Goal: Transaction & Acquisition: Purchase product/service

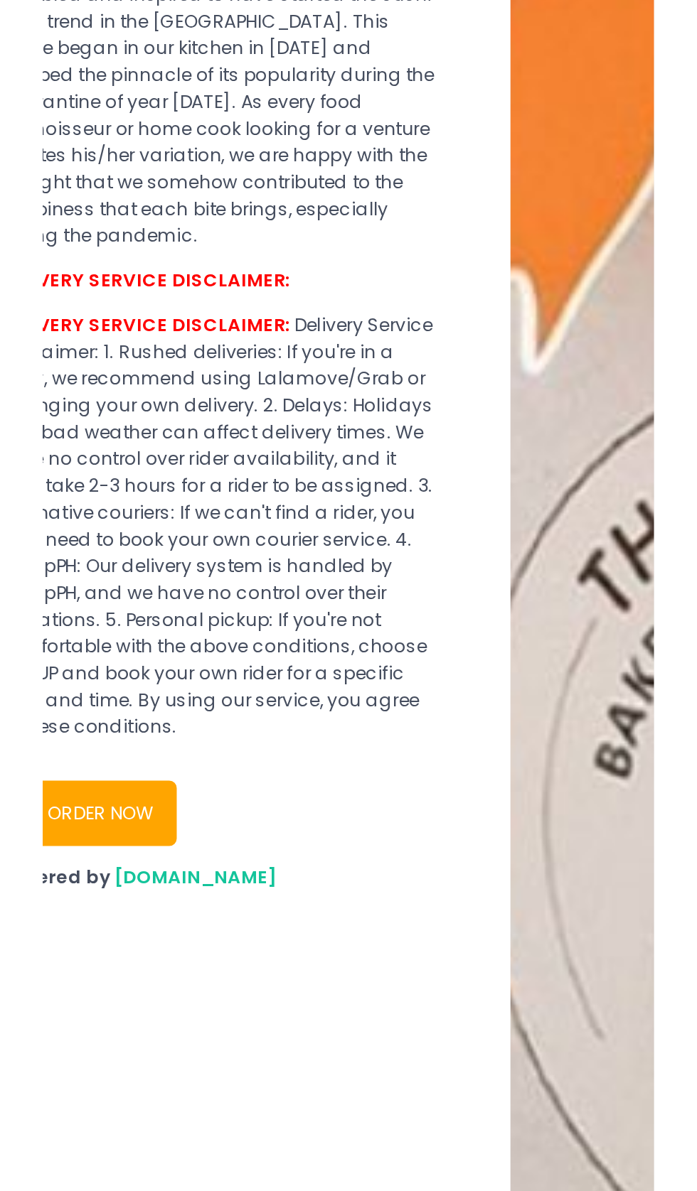
scroll to position [75, 0]
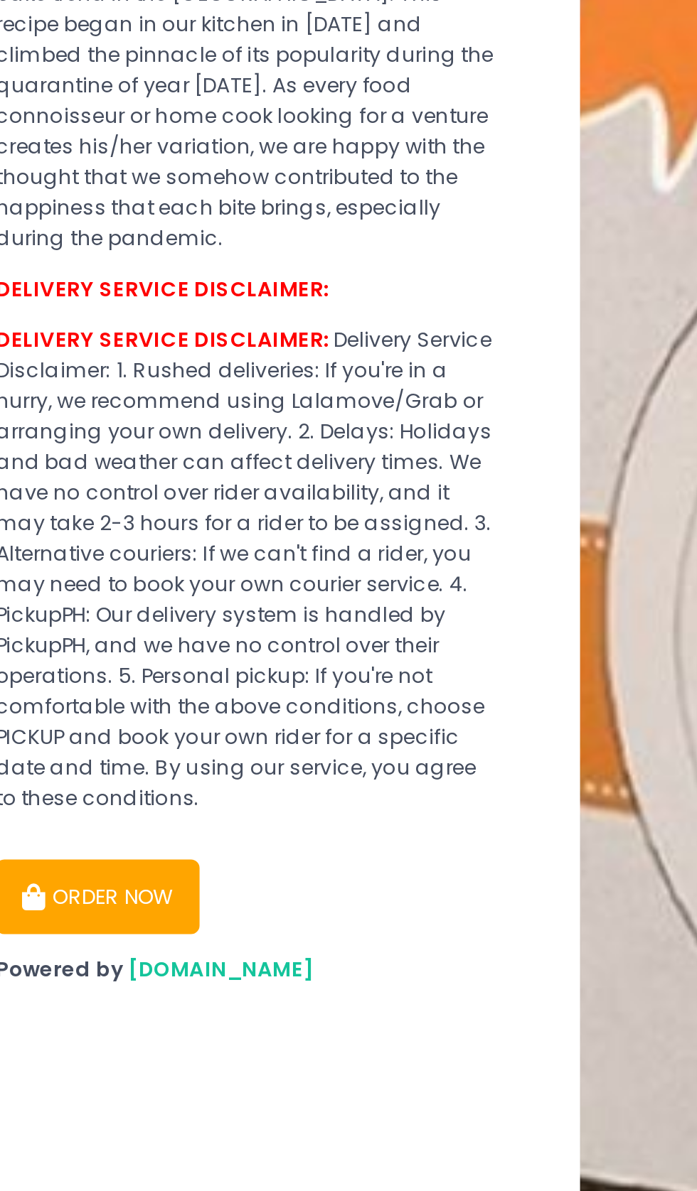
click at [64, 889] on button "ORDER NOW" at bounding box center [76, 904] width 85 height 31
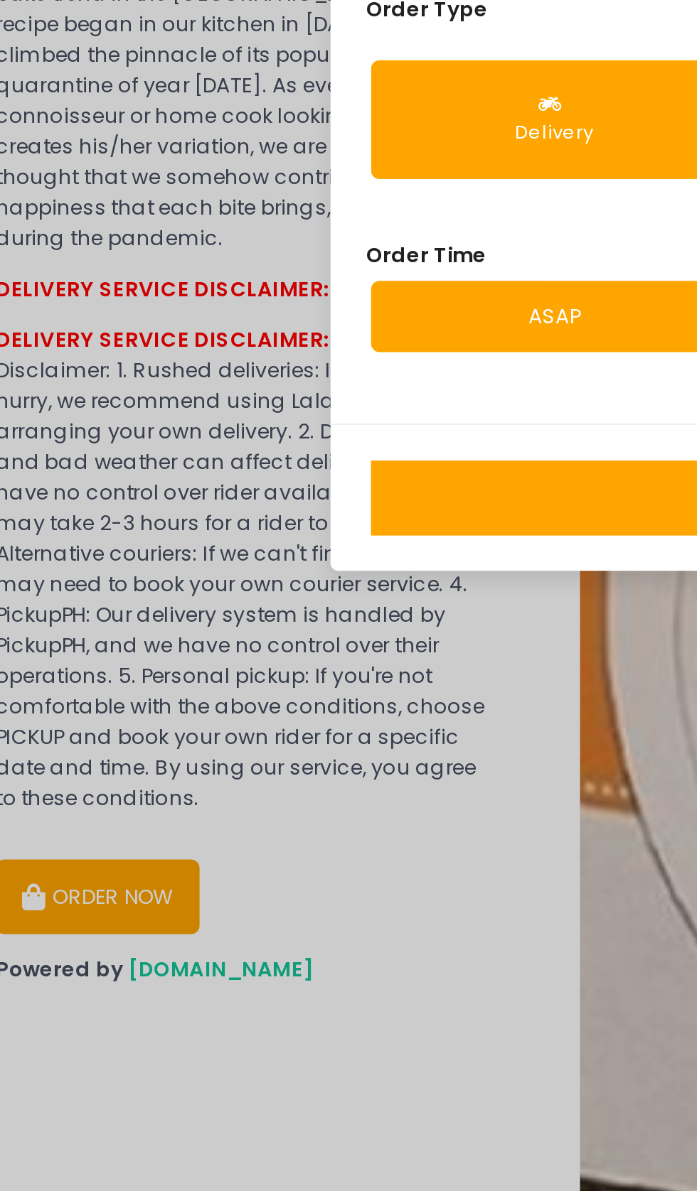
click at [282, 591] on div "Delivery" at bounding box center [267, 584] width 135 height 11
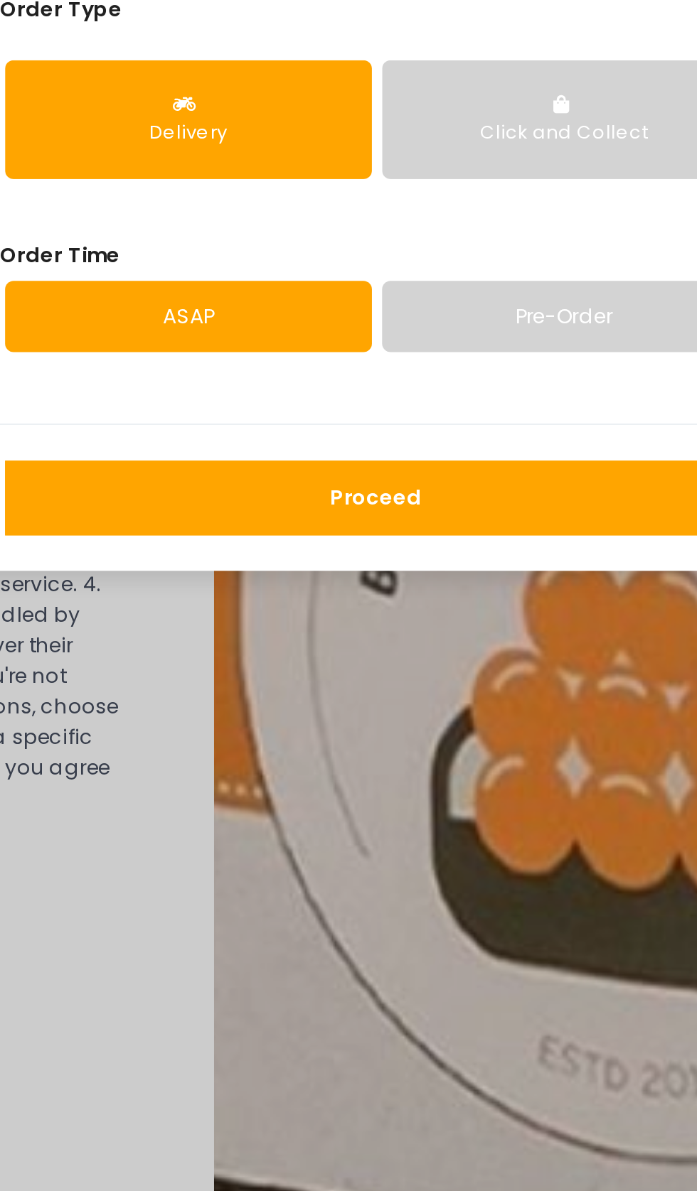
click at [276, 604] on button "Delivery" at bounding box center [268, 579] width 154 height 50
click at [304, 677] on link "ASAP" at bounding box center [268, 662] width 154 height 30
click at [281, 591] on div "Delivery" at bounding box center [267, 584] width 135 height 11
click at [362, 753] on button "Proceed" at bounding box center [346, 737] width 311 height 31
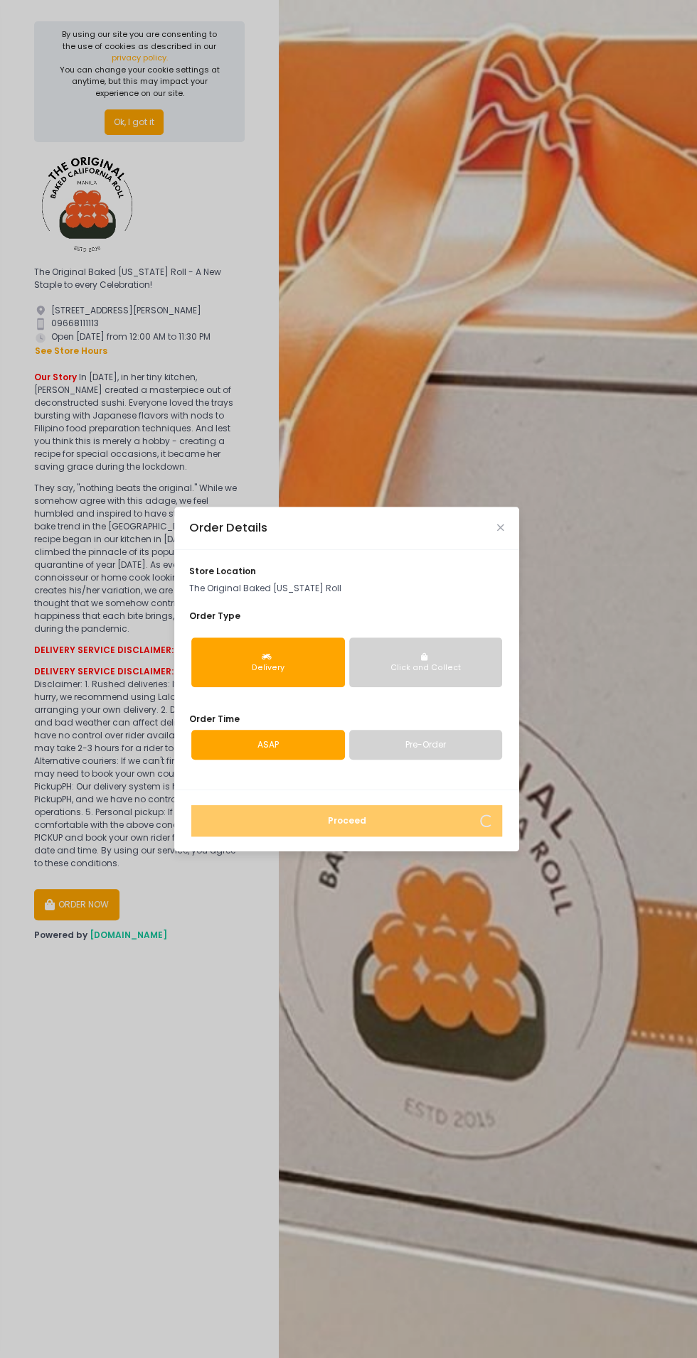
scroll to position [65, 0]
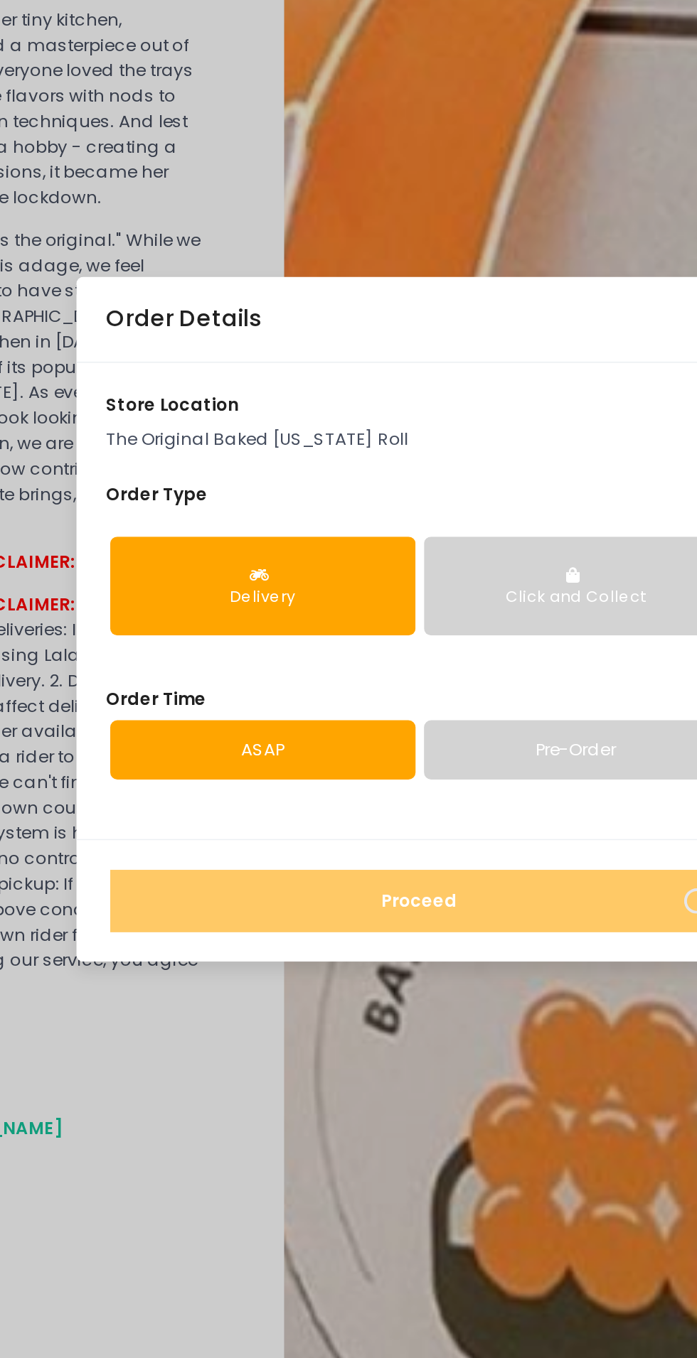
click at [292, 638] on button "Delivery" at bounding box center [268, 663] width 154 height 50
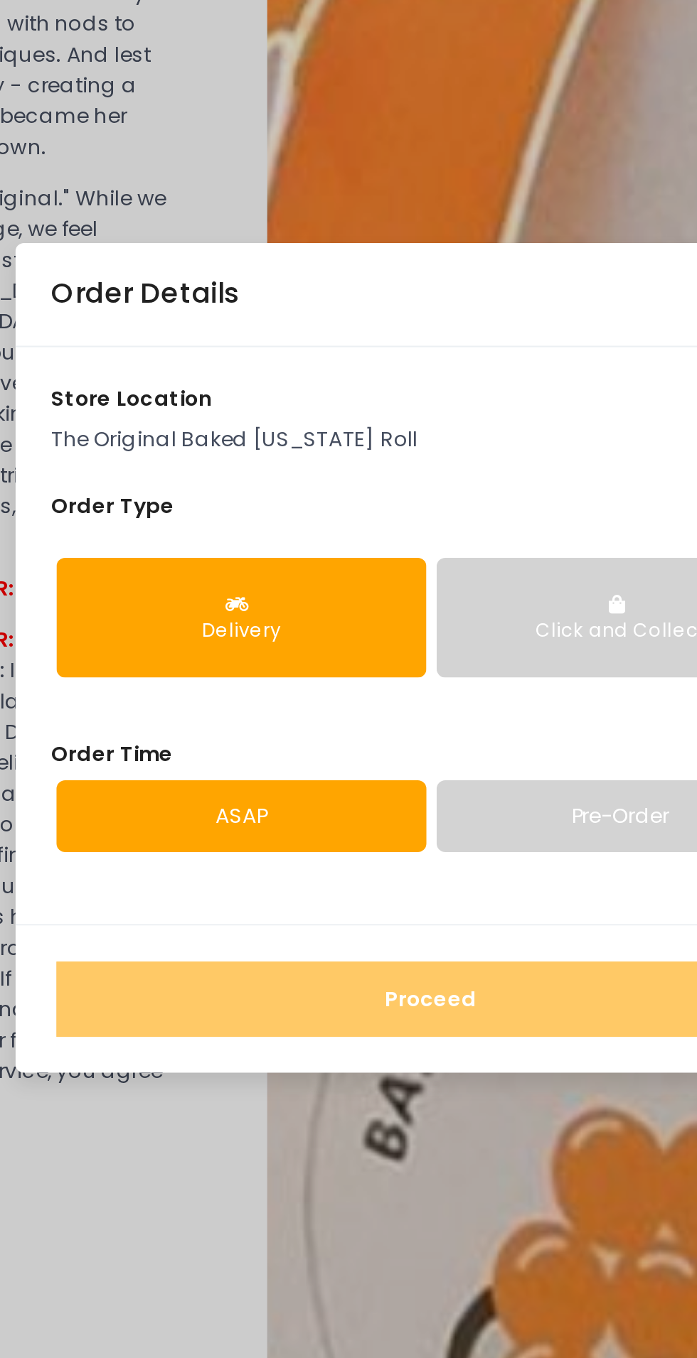
scroll to position [166, 0]
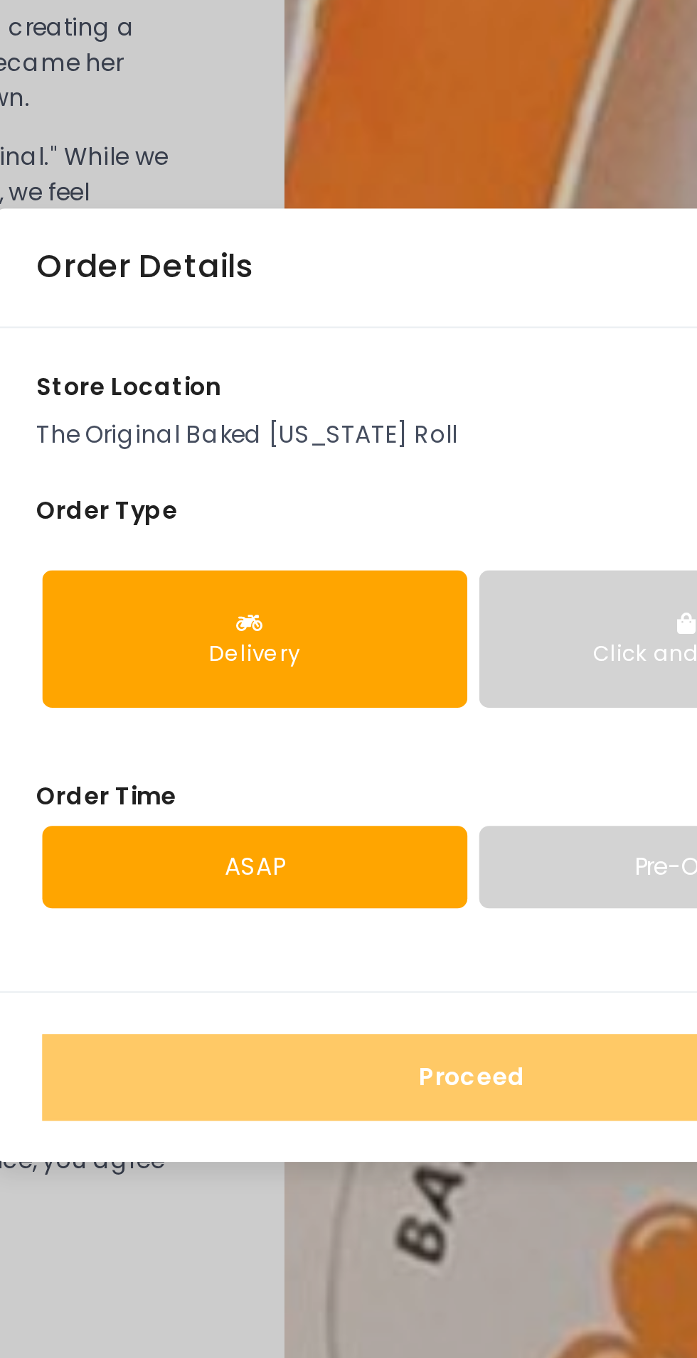
click at [274, 653] on icon "button" at bounding box center [268, 657] width 13 height 8
click at [273, 653] on icon "button" at bounding box center [268, 657] width 13 height 8
click at [270, 653] on icon "button" at bounding box center [268, 657] width 13 height 8
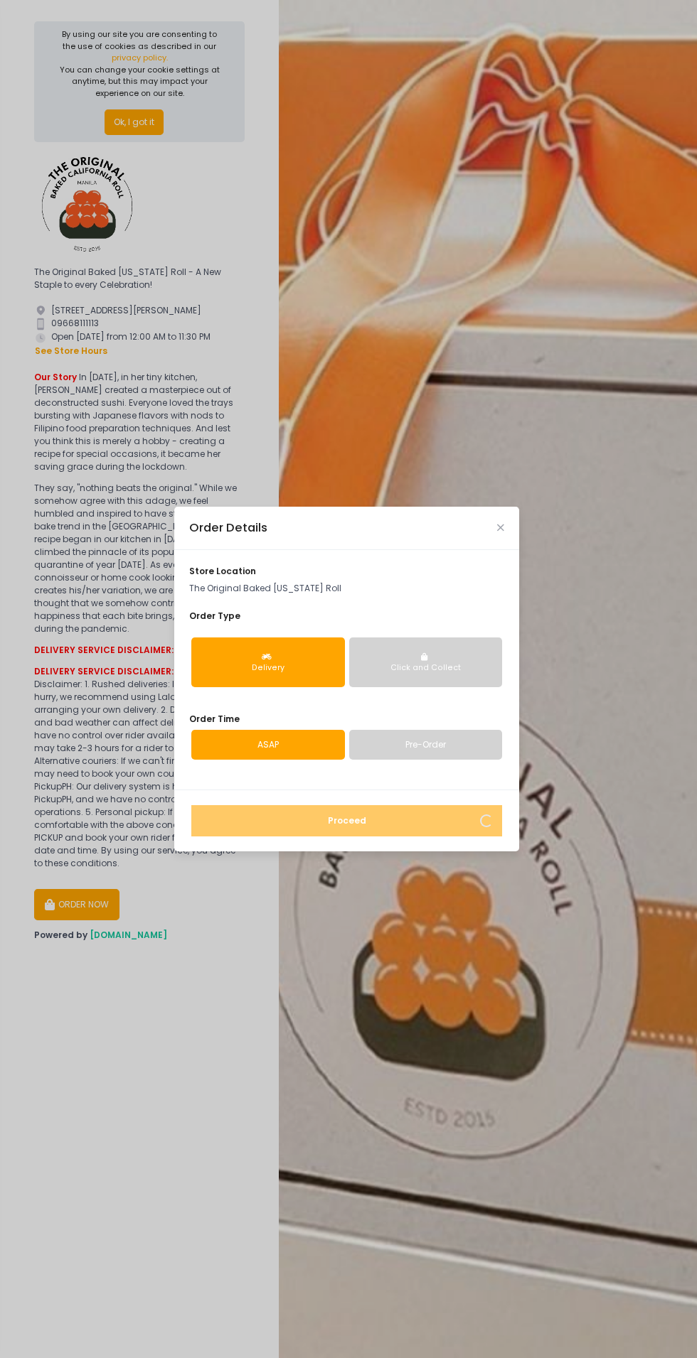
scroll to position [98, 0]
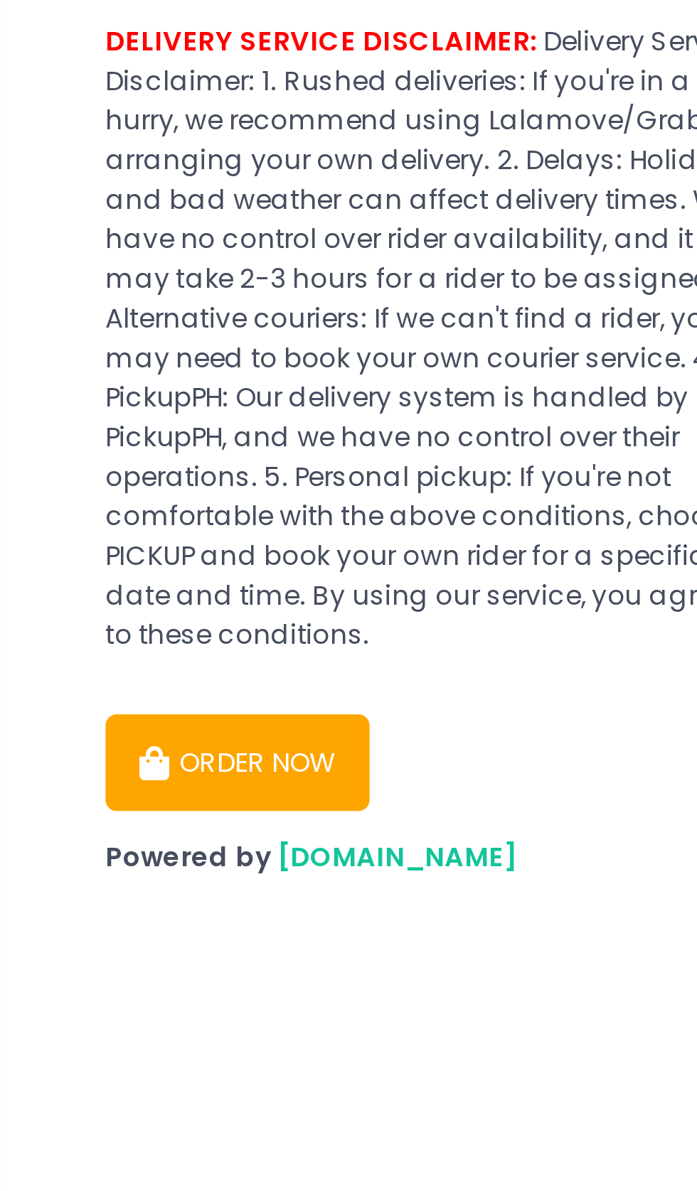
click at [71, 896] on button "ORDER NOW" at bounding box center [76, 904] width 85 height 31
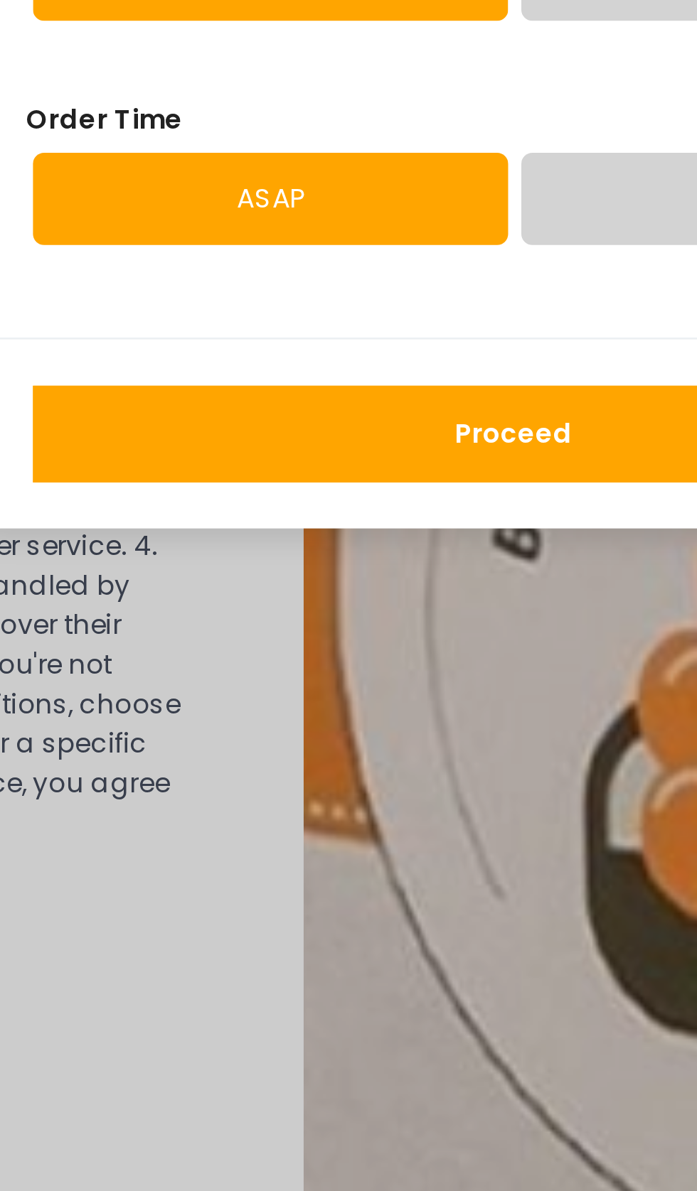
click at [286, 753] on button "Proceed" at bounding box center [346, 737] width 311 height 31
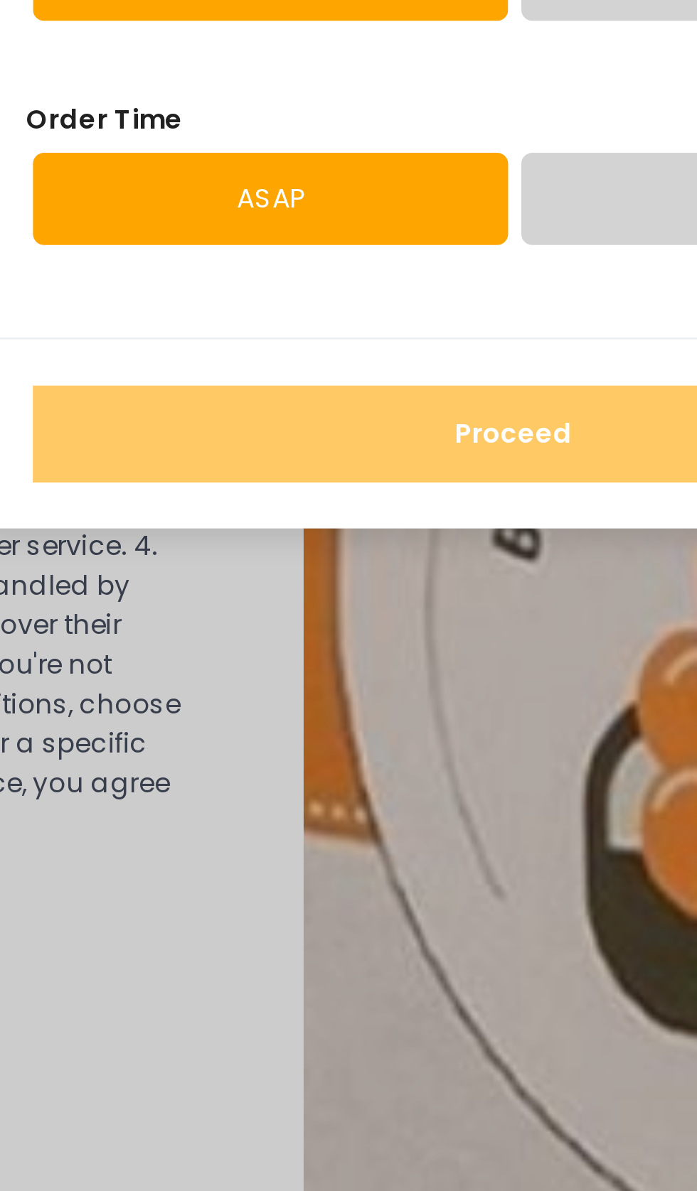
click at [362, 926] on div "Order Details store location The Original Baked [US_STATE] Roll Order Type Deli…" at bounding box center [348, 595] width 697 height 1191
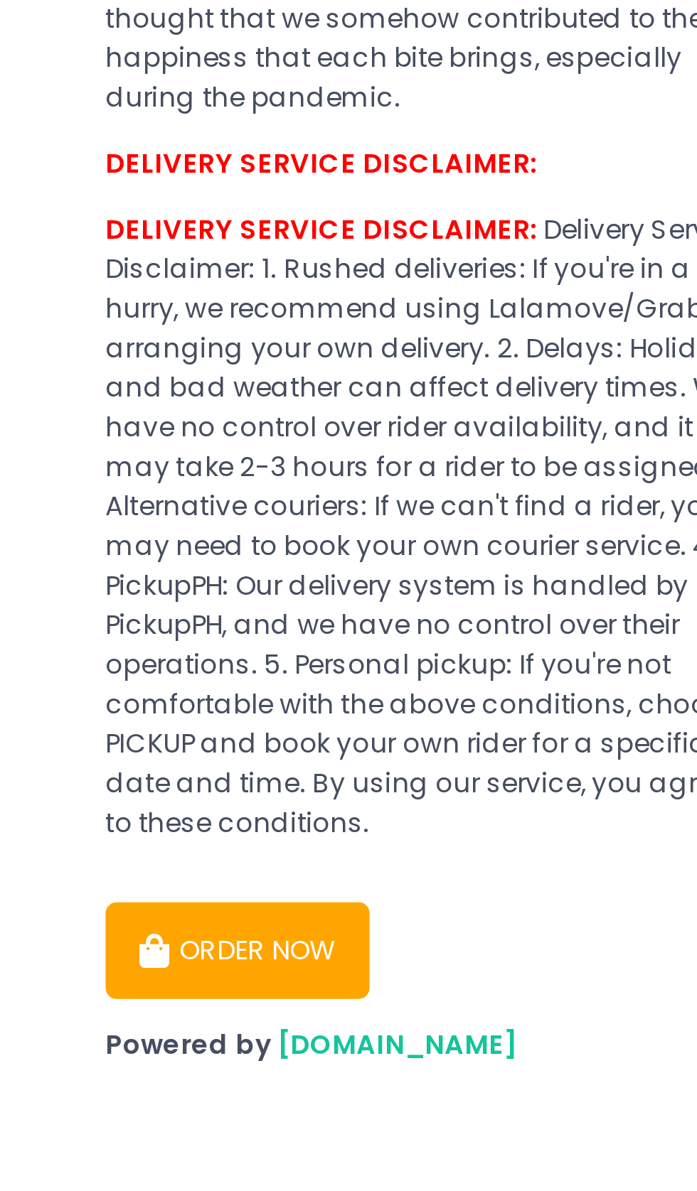
click at [66, 894] on button "ORDER NOW" at bounding box center [76, 904] width 85 height 31
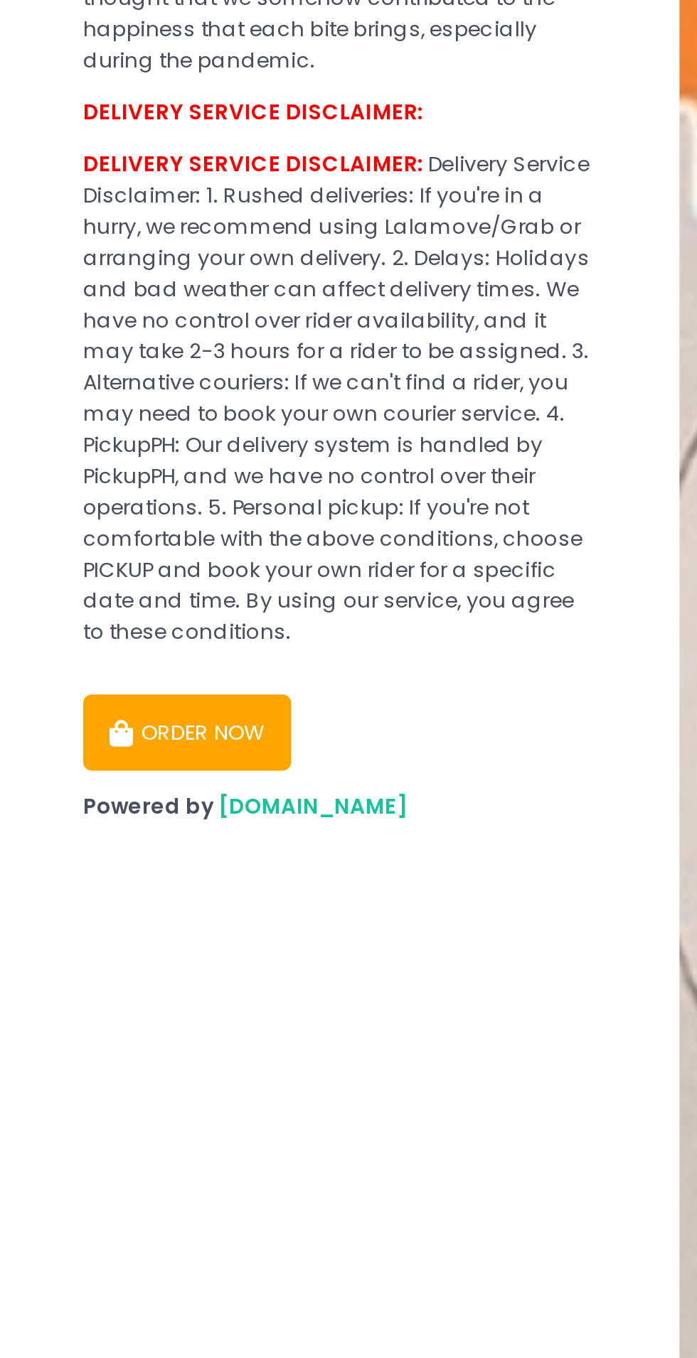
click at [92, 891] on button "ORDER NOW" at bounding box center [76, 904] width 85 height 31
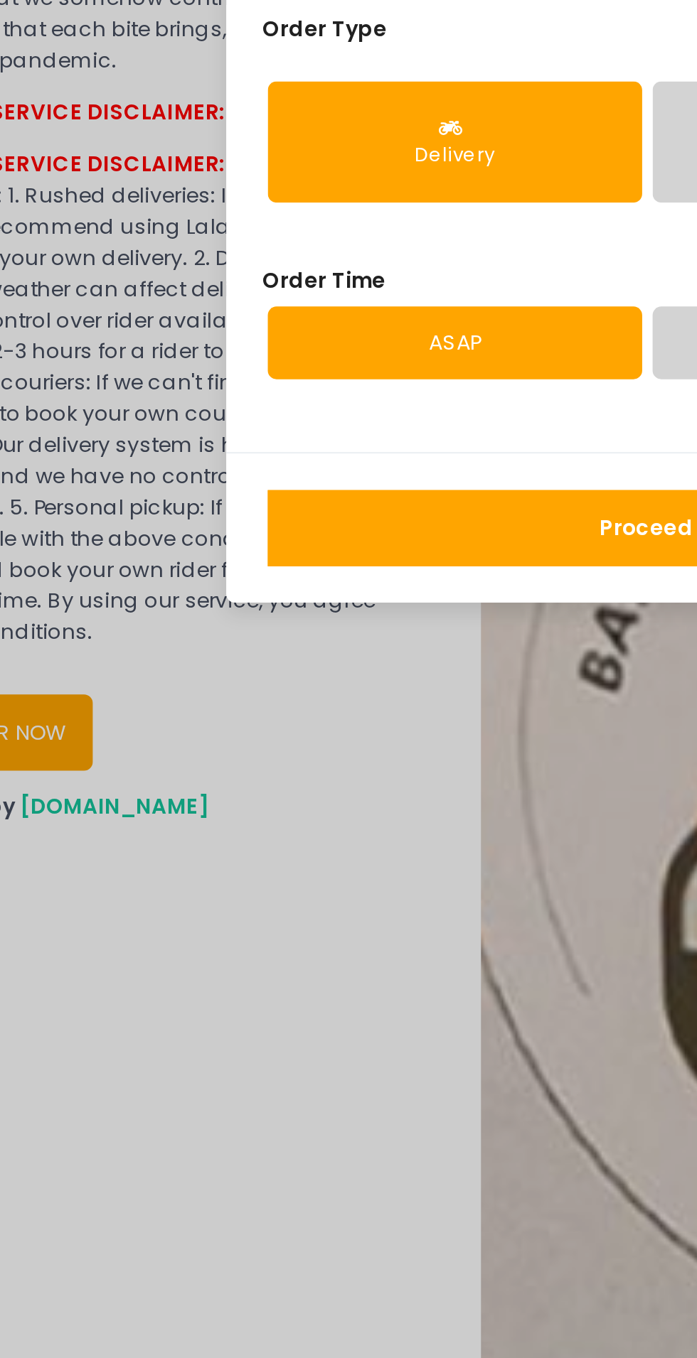
click at [335, 837] on button "Proceed" at bounding box center [346, 820] width 311 height 31
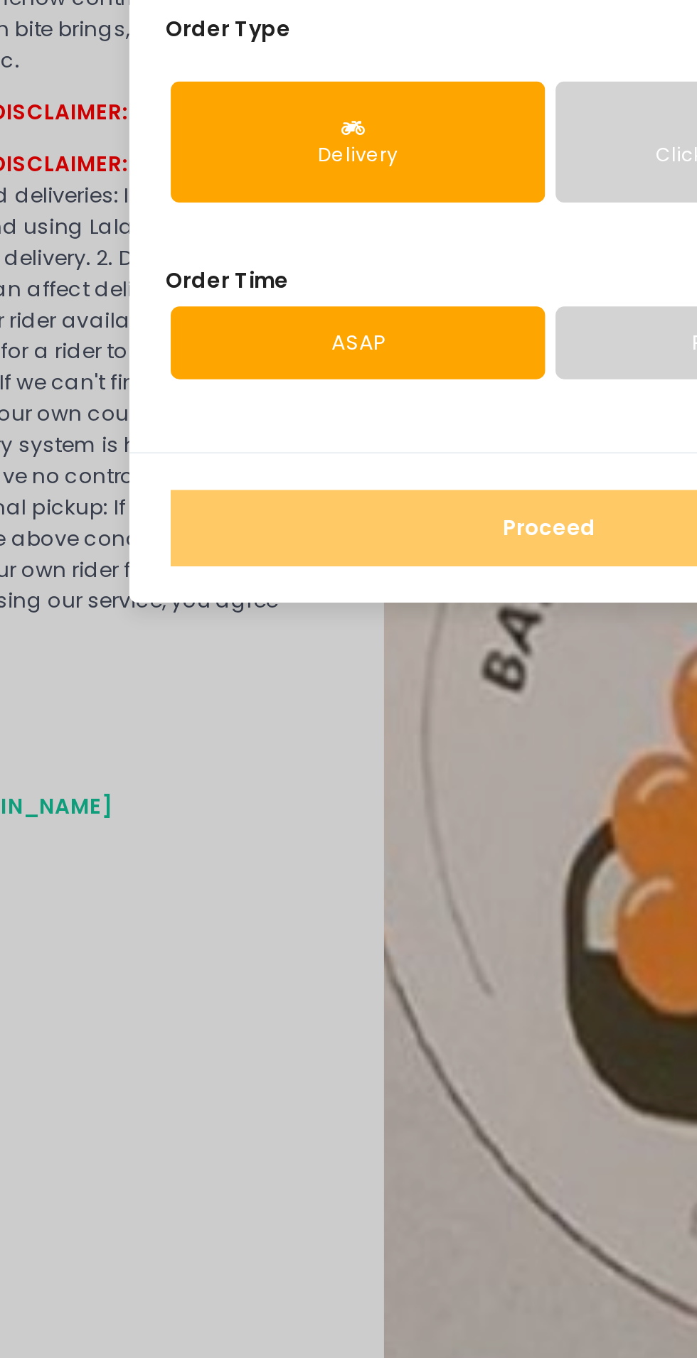
scroll to position [1, 0]
